Goal: Information Seeking & Learning: Learn about a topic

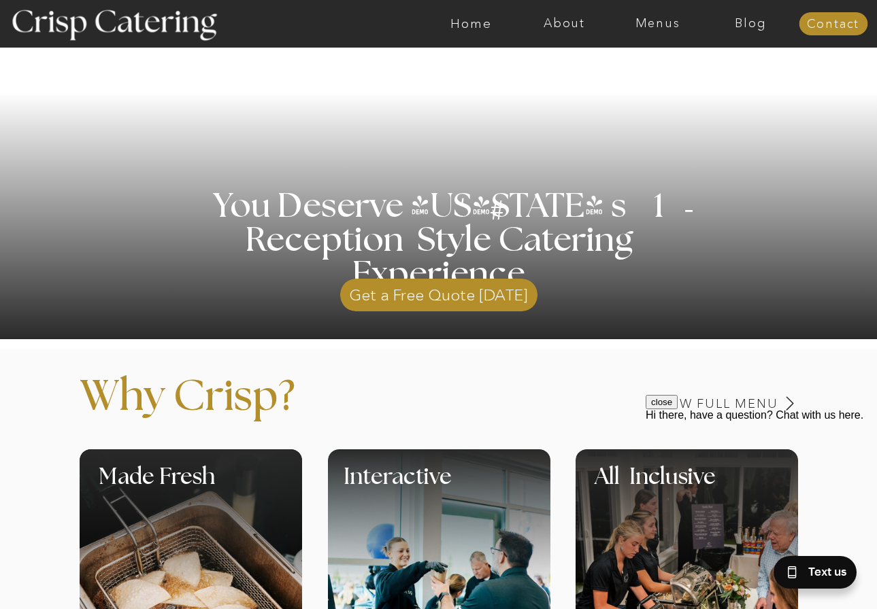
scroll to position [204, 0]
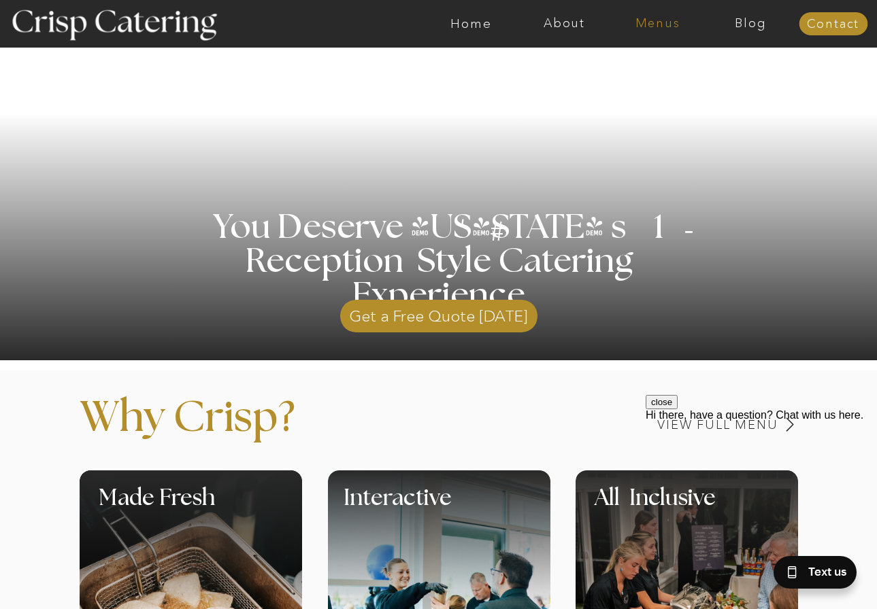
click at [639, 29] on nav "Menus" at bounding box center [657, 24] width 93 height 14
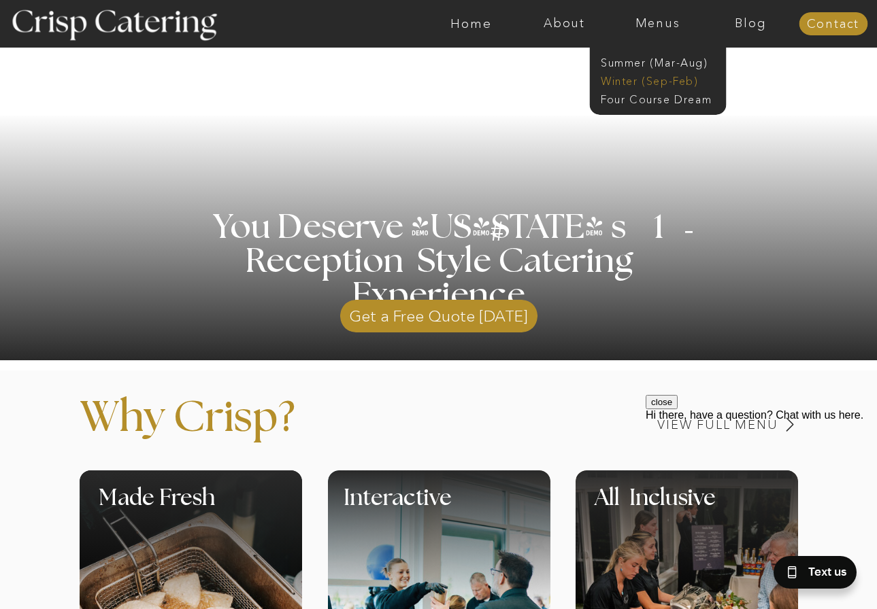
click at [677, 80] on nav "Winter (Sep-Feb)" at bounding box center [657, 79] width 112 height 13
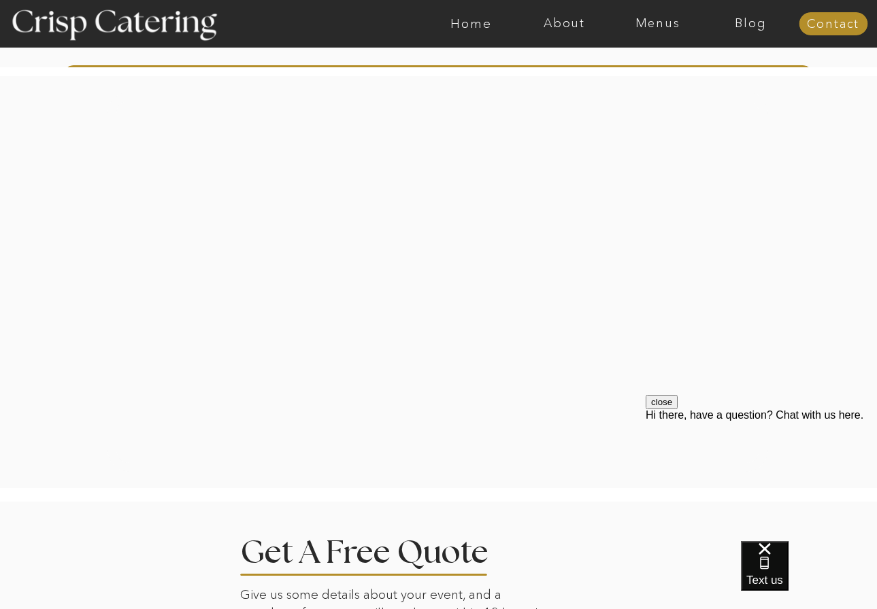
scroll to position [2585, 0]
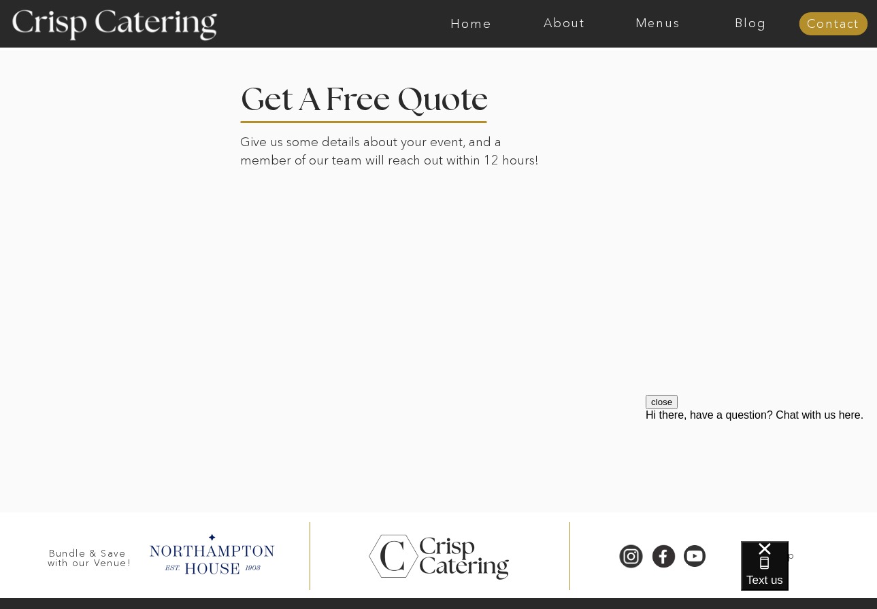
scroll to position [333, 0]
